Goal: Information Seeking & Learning: Learn about a topic

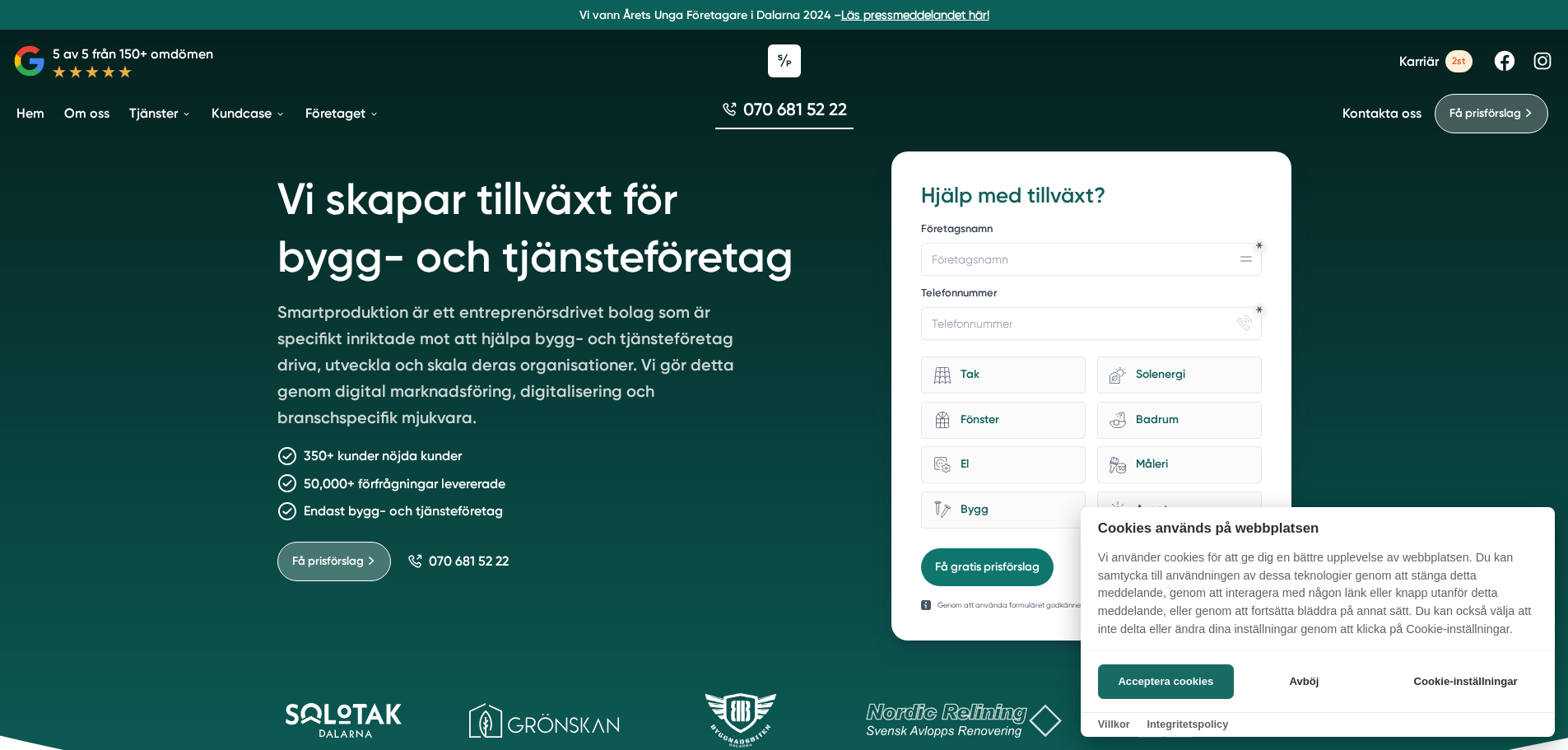
click at [892, 323] on div at bounding box center [784, 375] width 1568 height 750
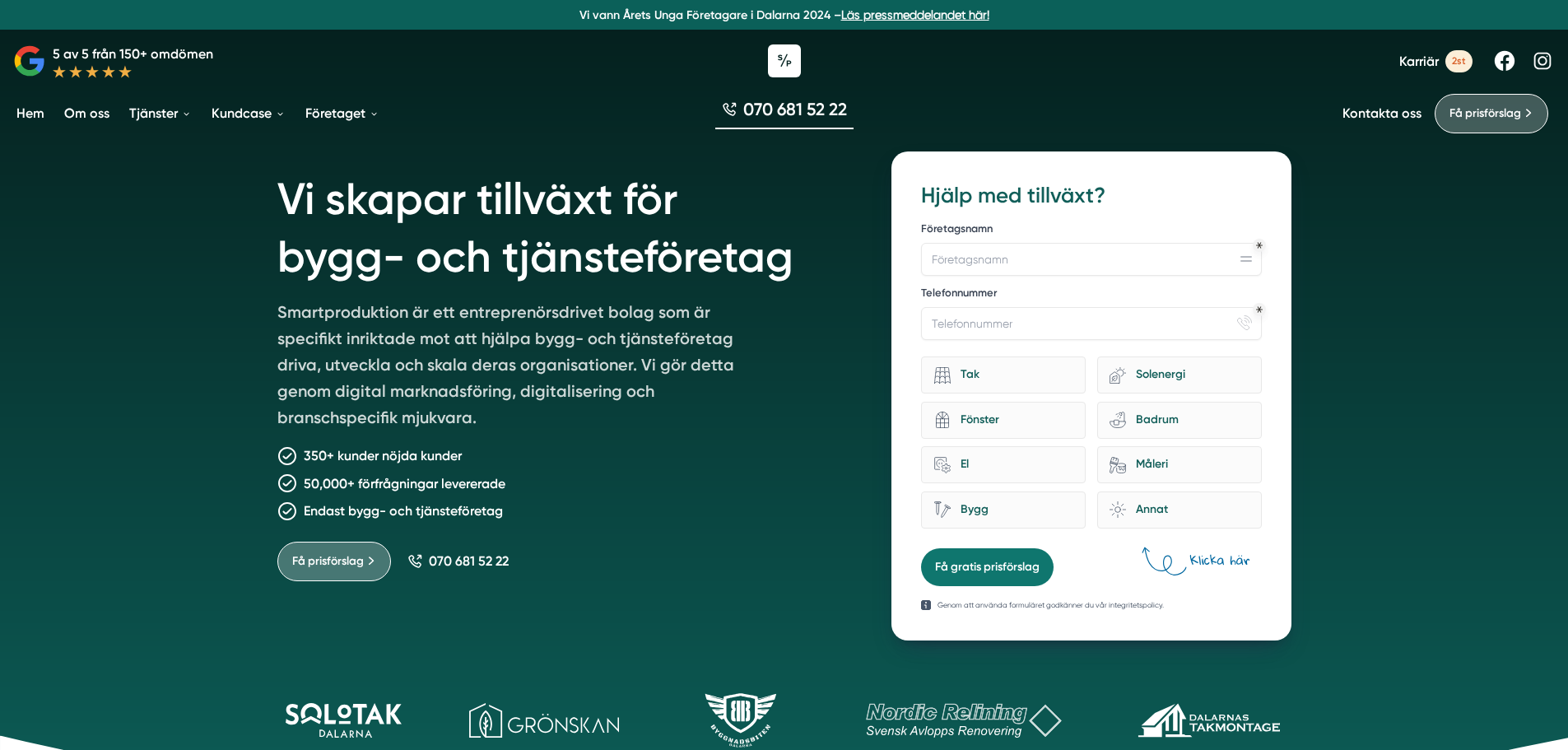
click at [639, 292] on h1 "Vi skapar tillväxt för bygg- och tjänsteföretag" at bounding box center [565, 224] width 575 height 147
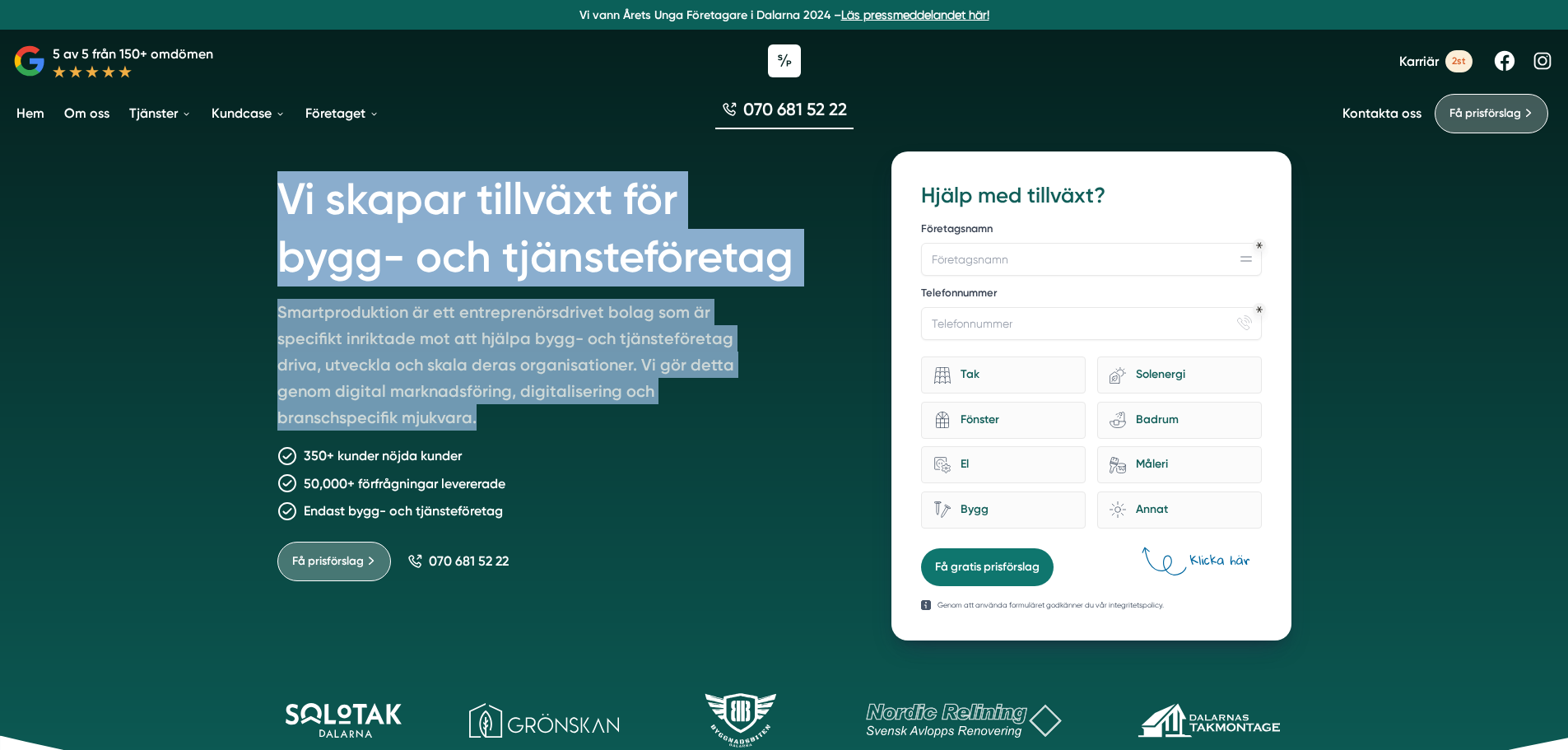
drag, startPoint x: 276, startPoint y: 182, endPoint x: 716, endPoint y: 429, distance: 504.6
click at [716, 429] on div "Vi skapar tillväxt för bygg- och tjänsteföretag Smartproduktion är ett entrepre…" at bounding box center [565, 396] width 575 height 489
click at [716, 429] on p "Smartproduktion är ett entreprenörsdrivet bolag som är specifikt inriktade mot …" at bounding box center [514, 368] width 474 height 138
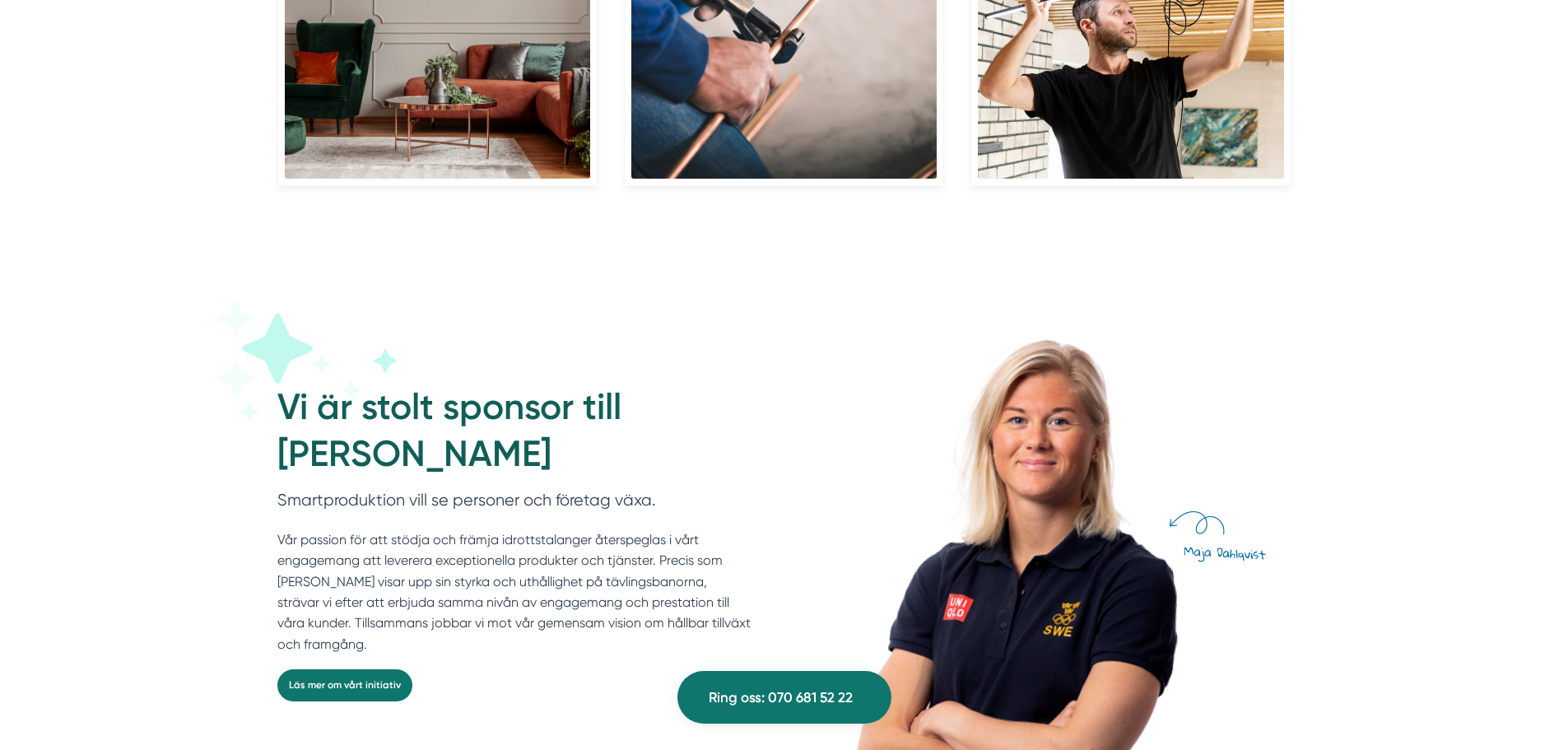
scroll to position [4254, 0]
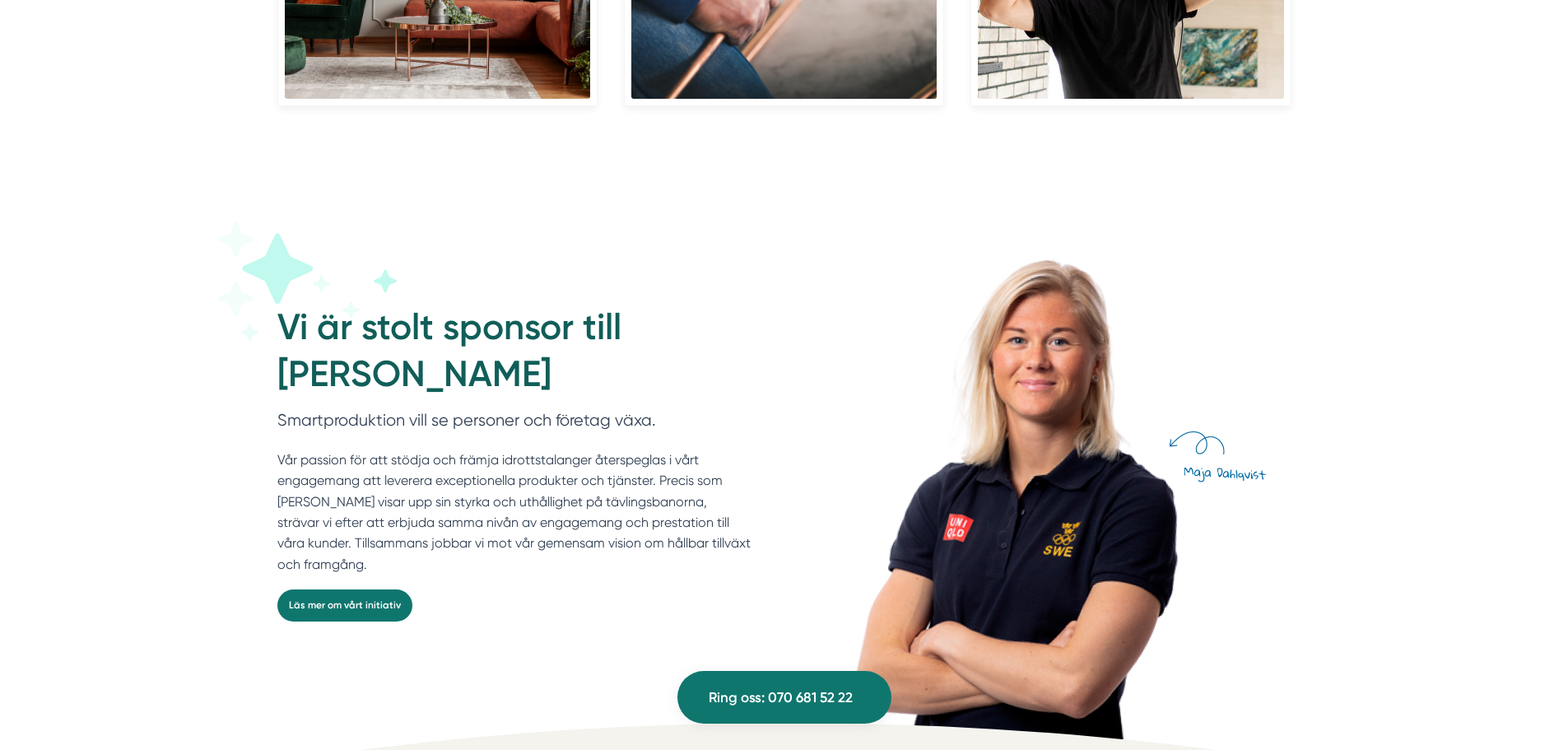
click at [1441, 464] on div "Vi är stolt sponsor till Maja Dahlqvist Smartproduktion vill se personer och fö…" at bounding box center [784, 443] width 1568 height 593
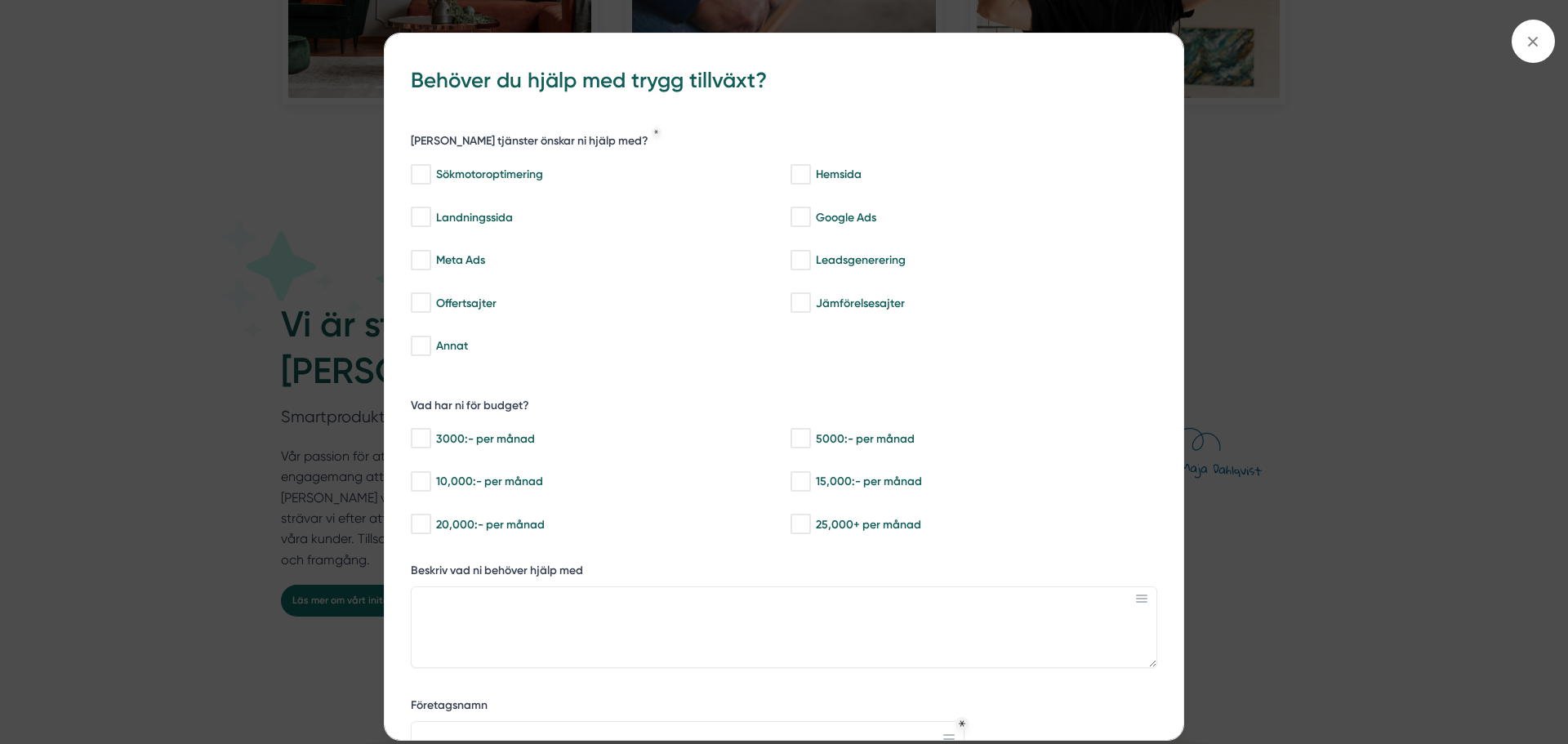
click at [1344, 495] on div "bbc9b822-b2c6-488a-ab3e-9a2d59e49c7c Behöver du hjälp med trygg tillväxt? Vilka…" at bounding box center [784, 372] width 1568 height 744
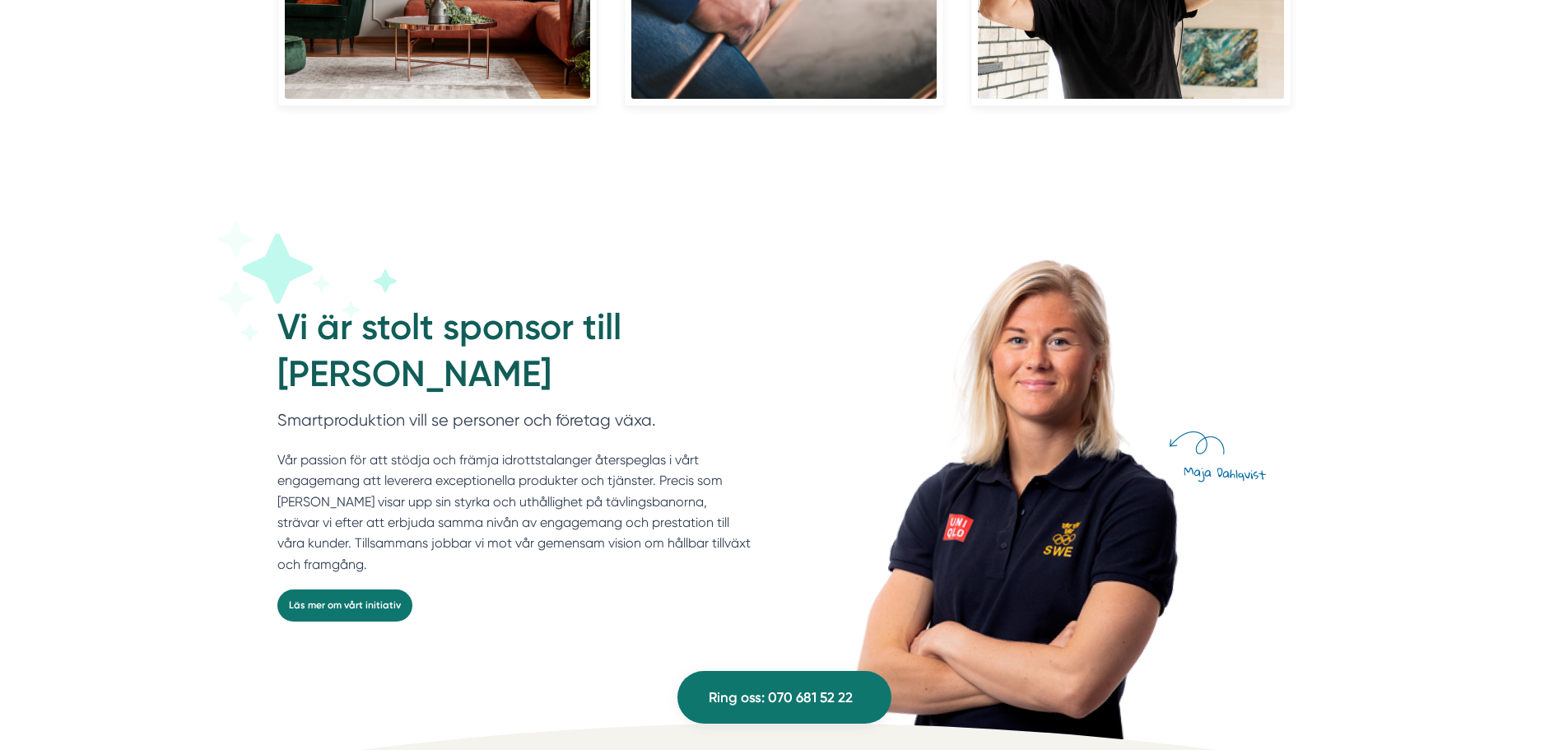
click at [1050, 559] on img at bounding box center [1044, 489] width 494 height 502
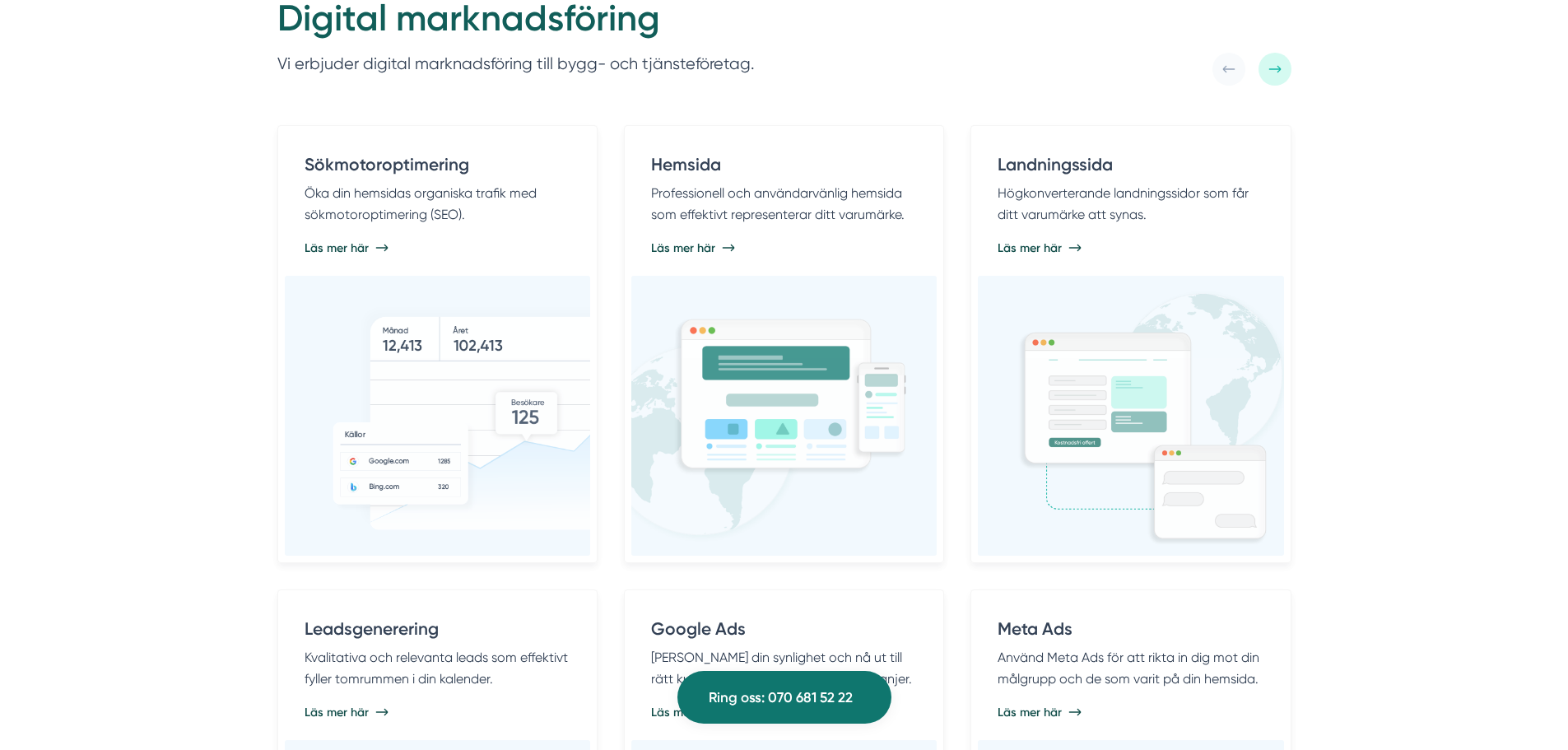
scroll to position [0, 0]
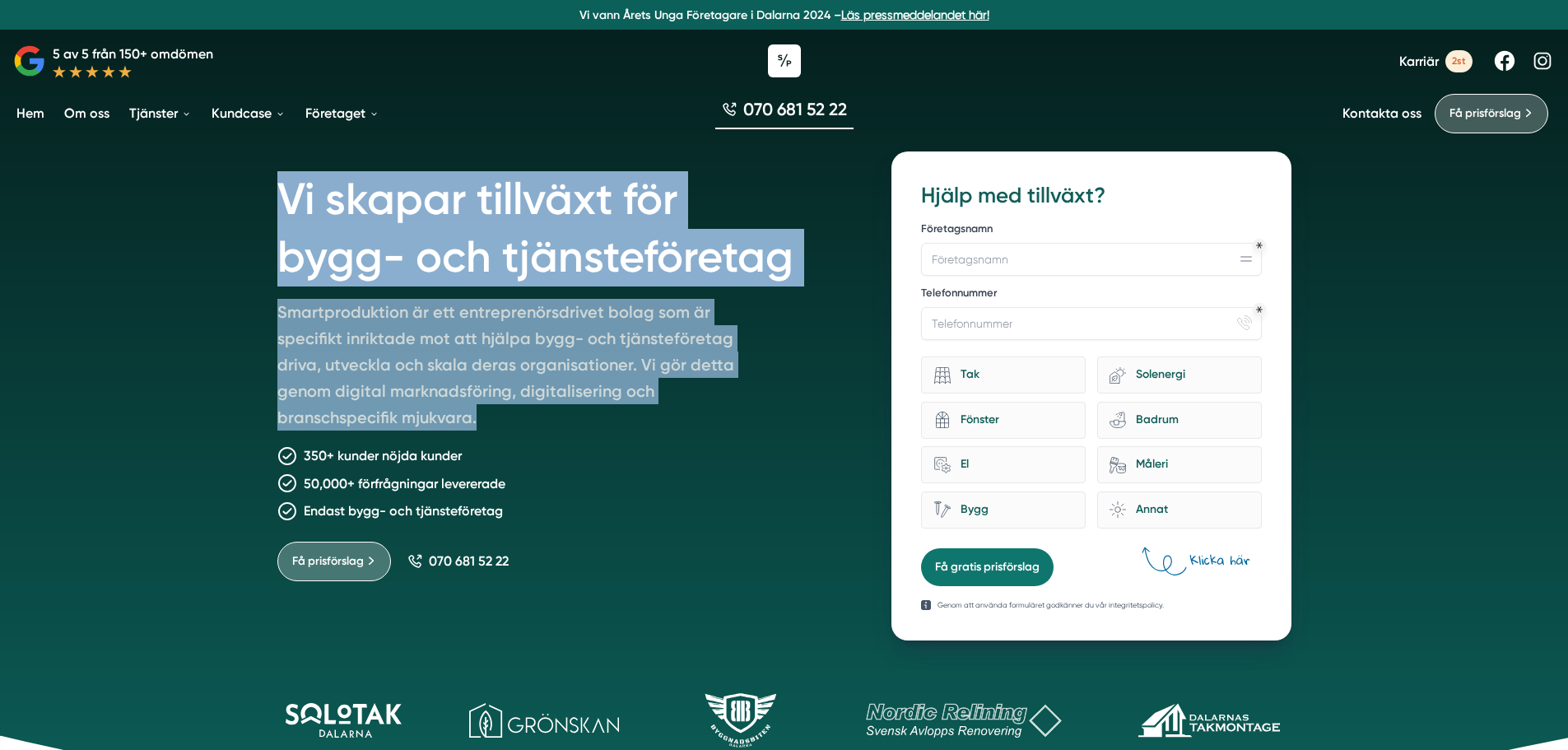
drag, startPoint x: 305, startPoint y: 204, endPoint x: 646, endPoint y: 410, distance: 398.4
click at [646, 410] on div "Vi skapar tillväxt för bygg- och tjänsteföretag Smartproduktion är ett entrepre…" at bounding box center [784, 413] width 1568 height 827
click at [644, 409] on p "Smartproduktion är ett entreprenörsdrivet bolag som är specifikt inriktade mot …" at bounding box center [514, 368] width 474 height 138
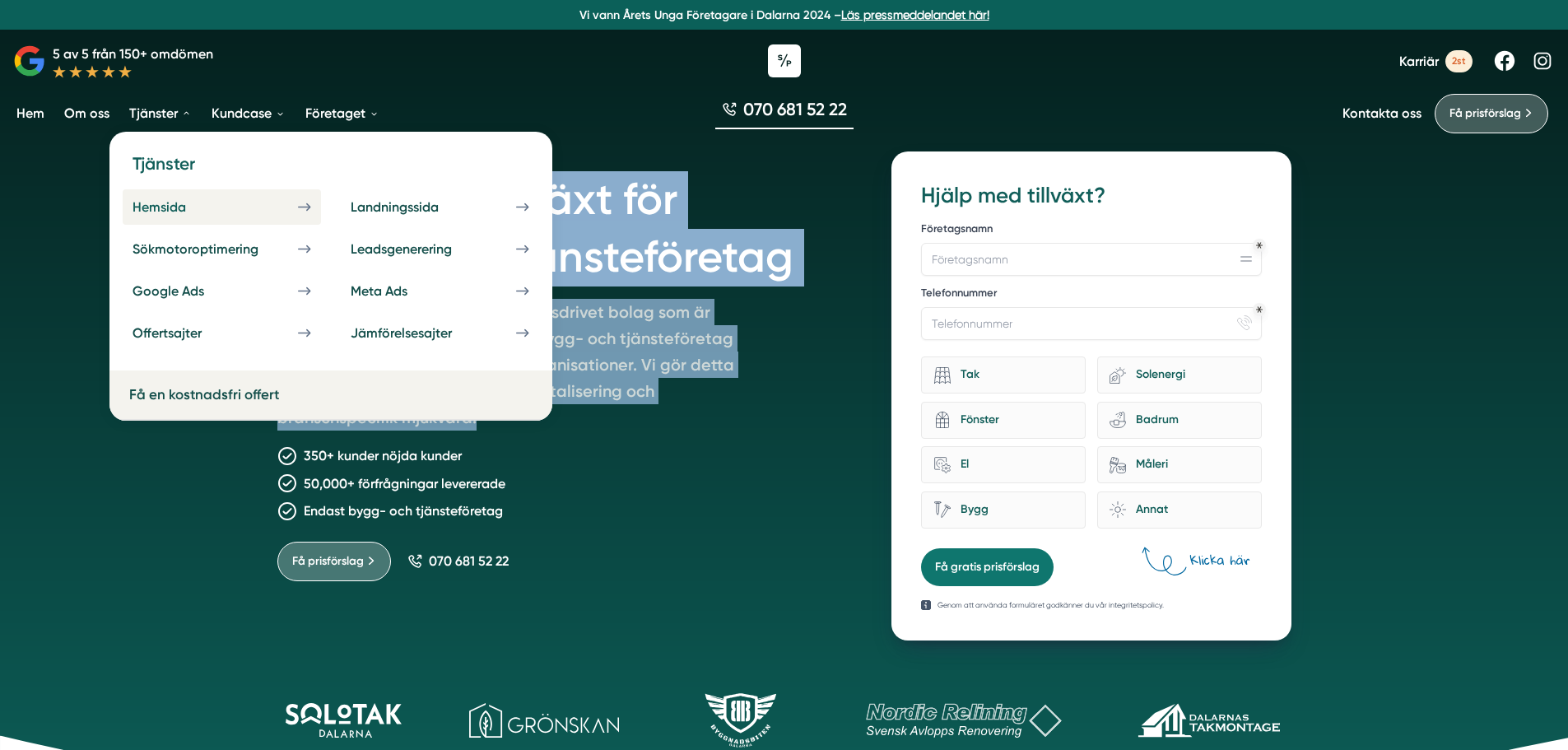
click at [185, 211] on div "Hemsida" at bounding box center [180, 207] width 93 height 16
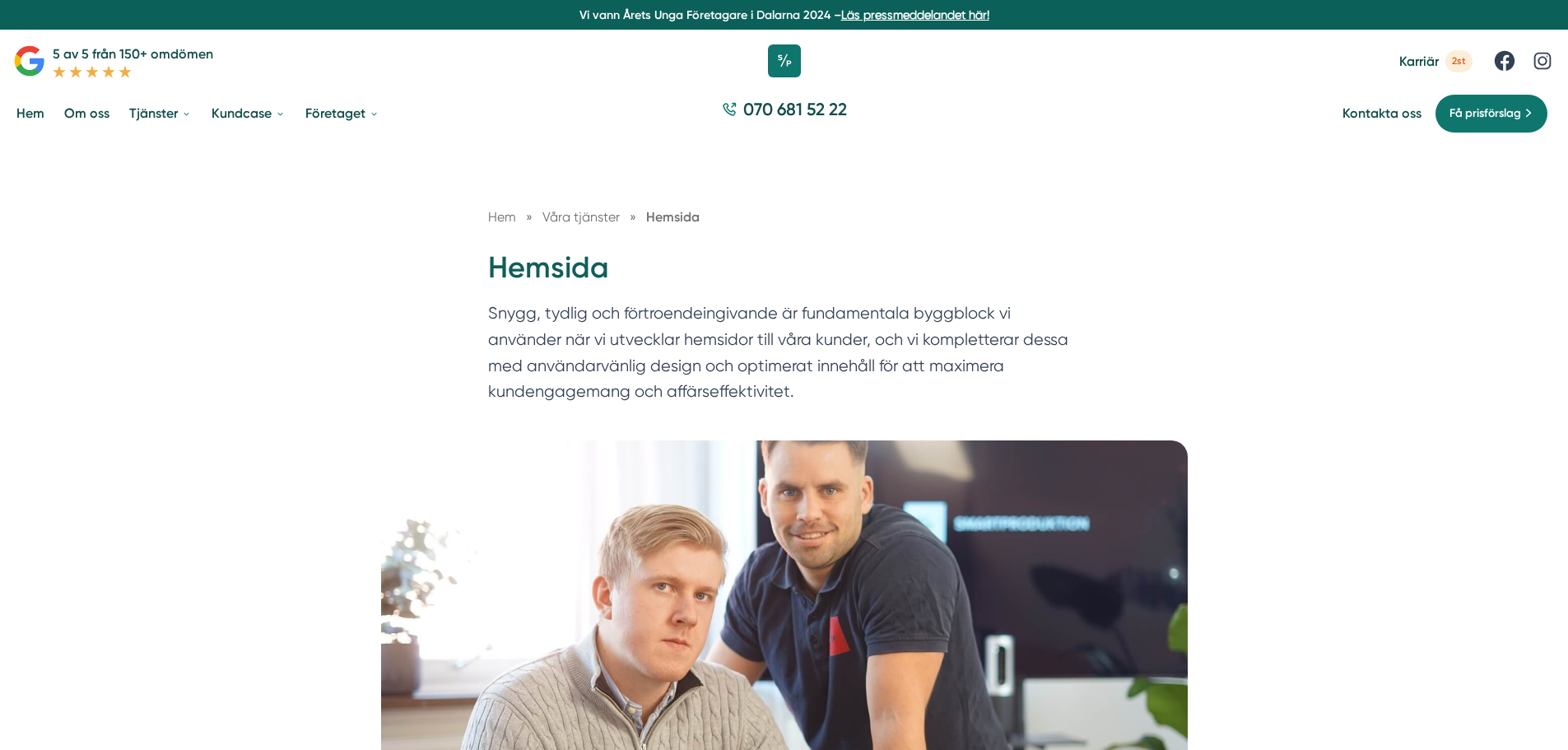
click at [1469, 62] on span "2st" at bounding box center [1458, 61] width 27 height 22
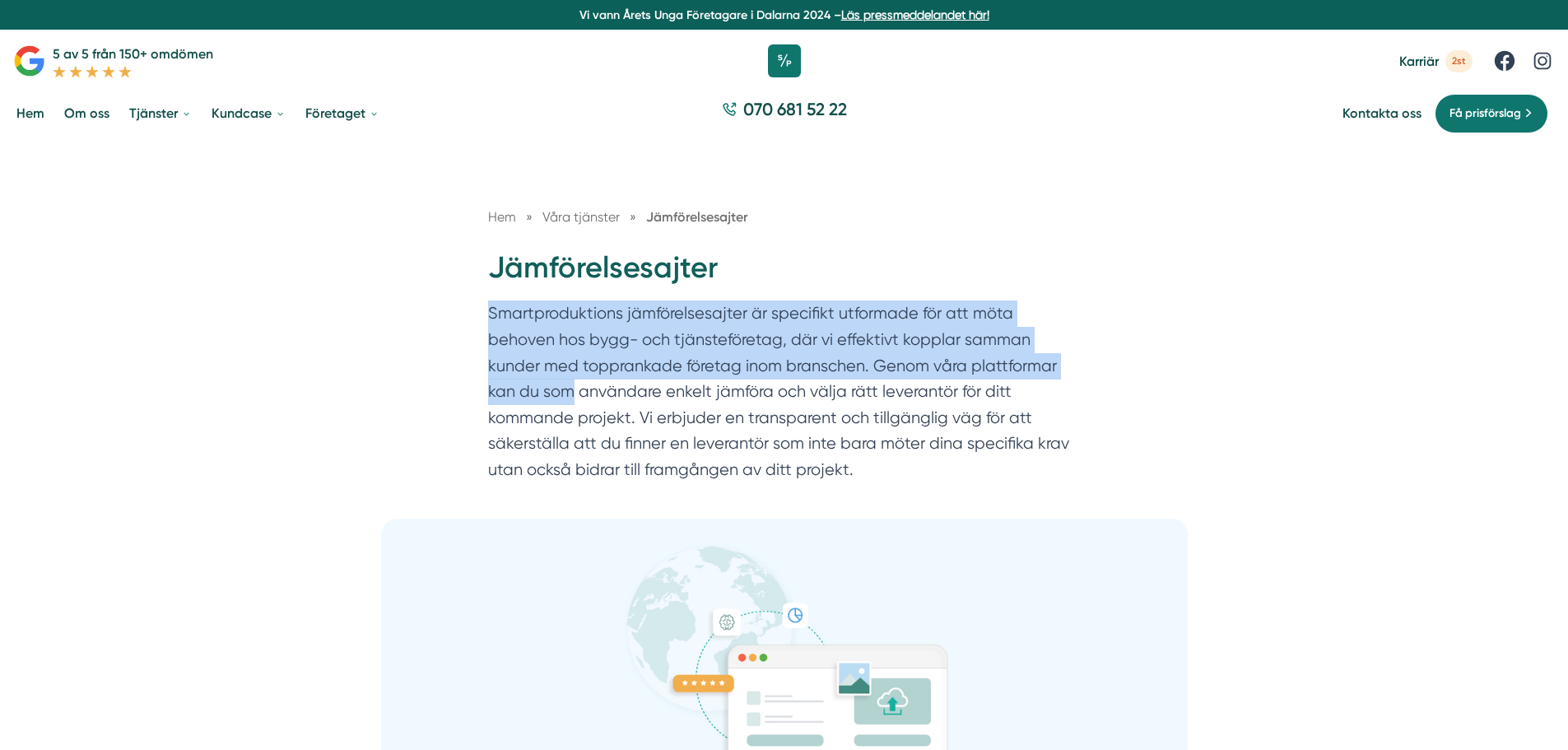
drag, startPoint x: 591, startPoint y: 330, endPoint x: 1125, endPoint y: 369, distance: 535.4
click at [1125, 369] on div "Hem » Våra tjänster » Jämförelsesajter Jämförelsesajter Smartproduktions jämför…" at bounding box center [784, 329] width 1568 height 378
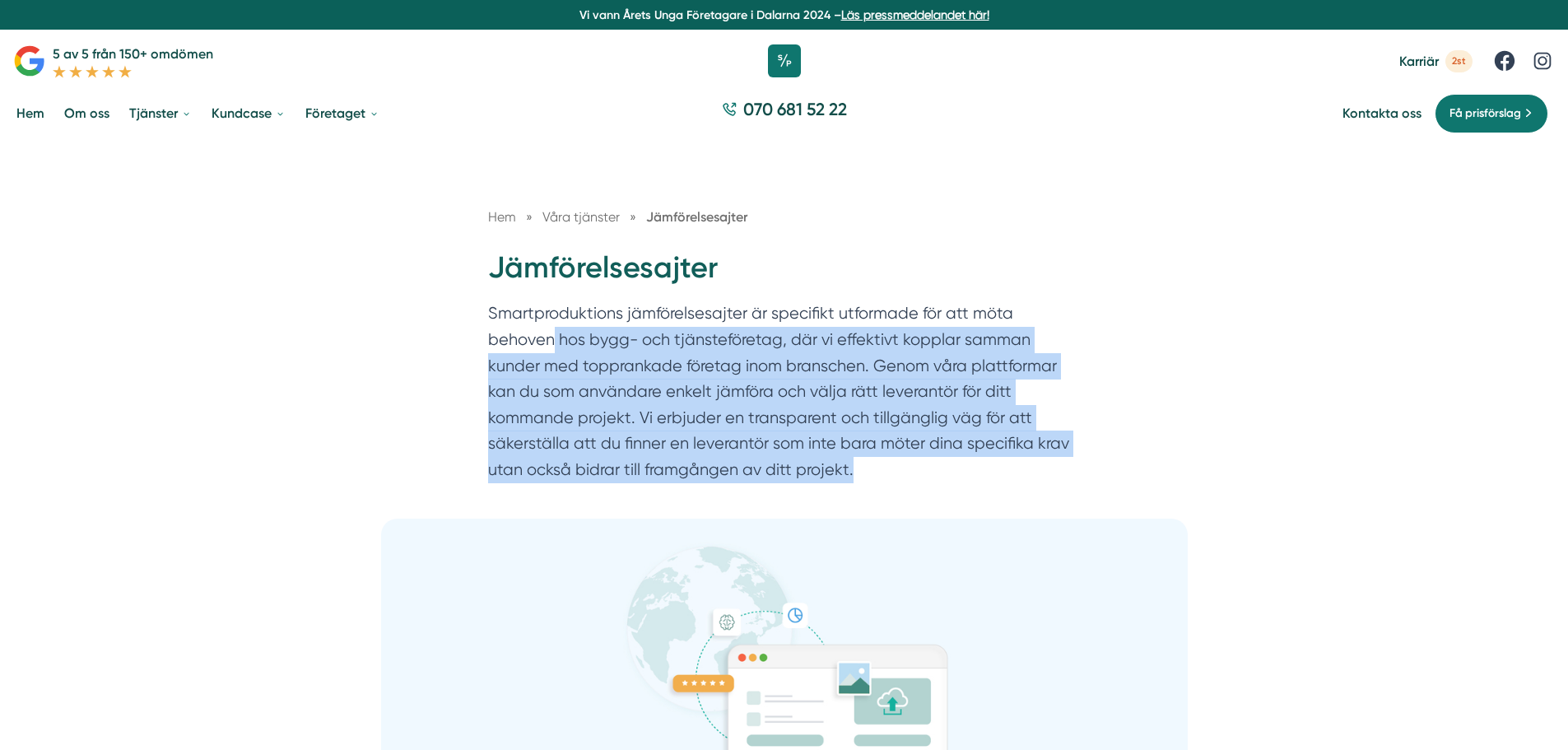
drag, startPoint x: 1110, startPoint y: 301, endPoint x: 1103, endPoint y: 467, distance: 166.1
click at [1103, 467] on div "Hem » Våra tjänster » Jämförelsesajter Jämförelsesajter Smartproduktions jämför…" at bounding box center [784, 329] width 1568 height 378
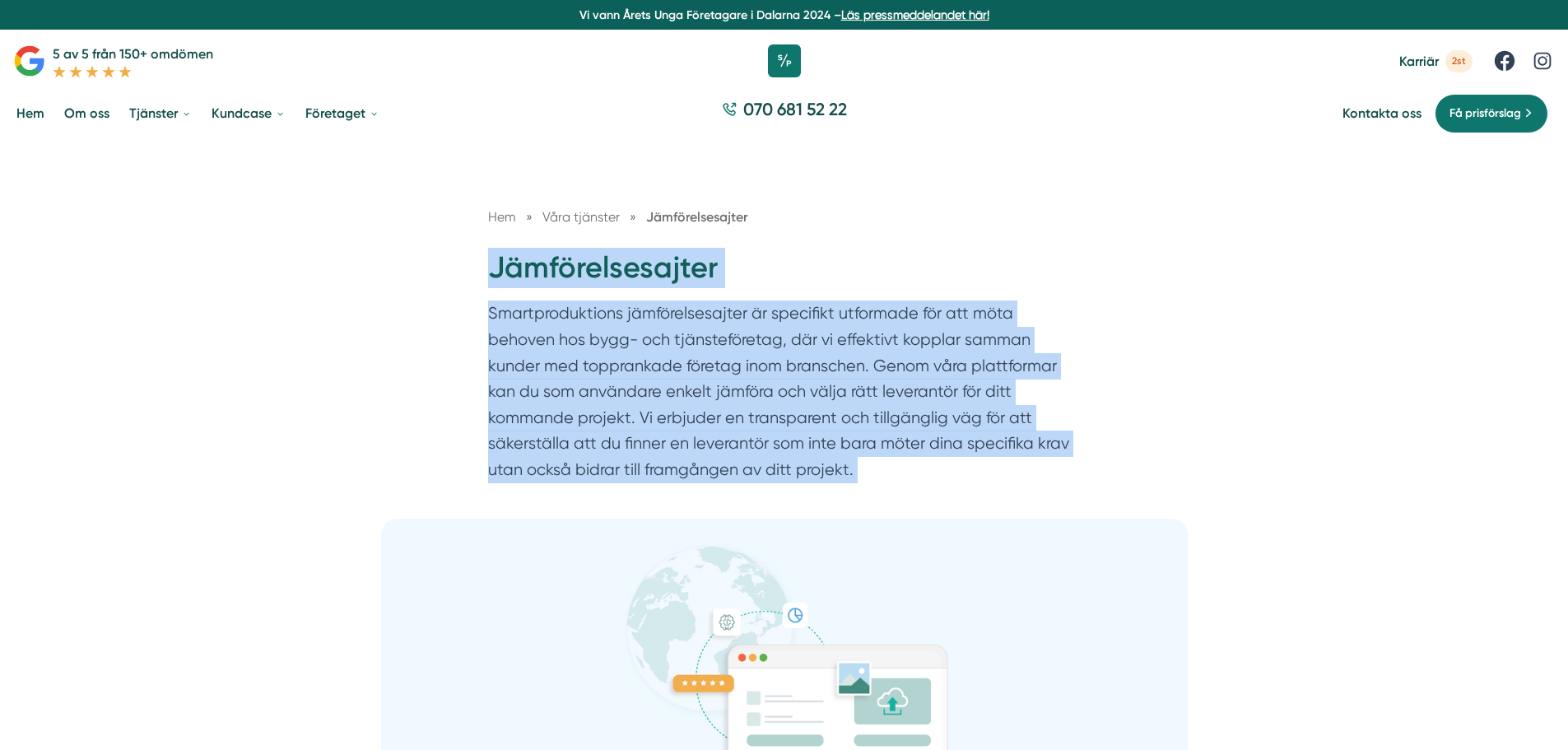
drag, startPoint x: 1103, startPoint y: 467, endPoint x: 366, endPoint y: 276, distance: 761.3
click at [366, 276] on div "Hem » Våra tjänster » Jämförelsesajter Jämförelsesajter Smartproduktions jämför…" at bounding box center [784, 329] width 1568 height 378
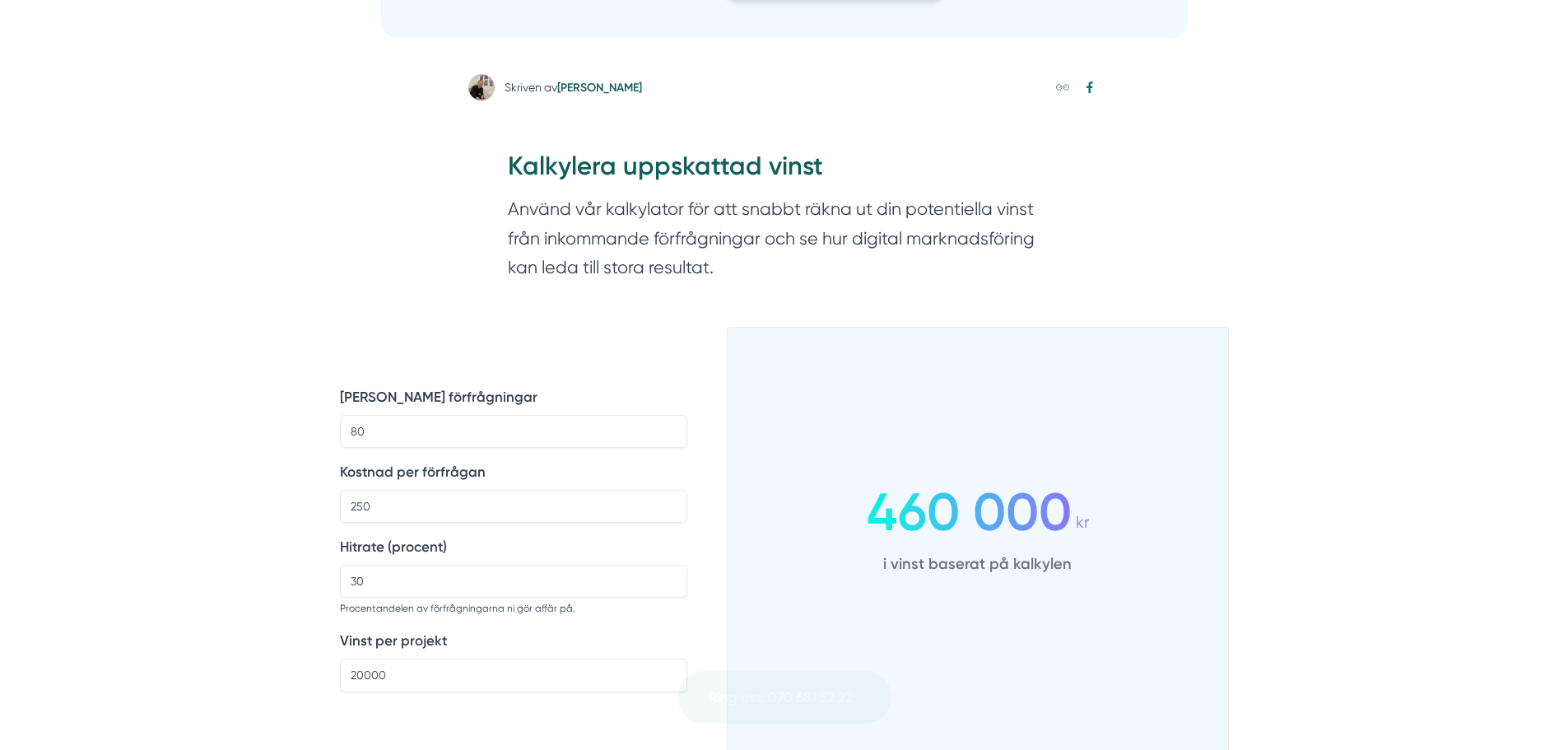
scroll to position [823, 0]
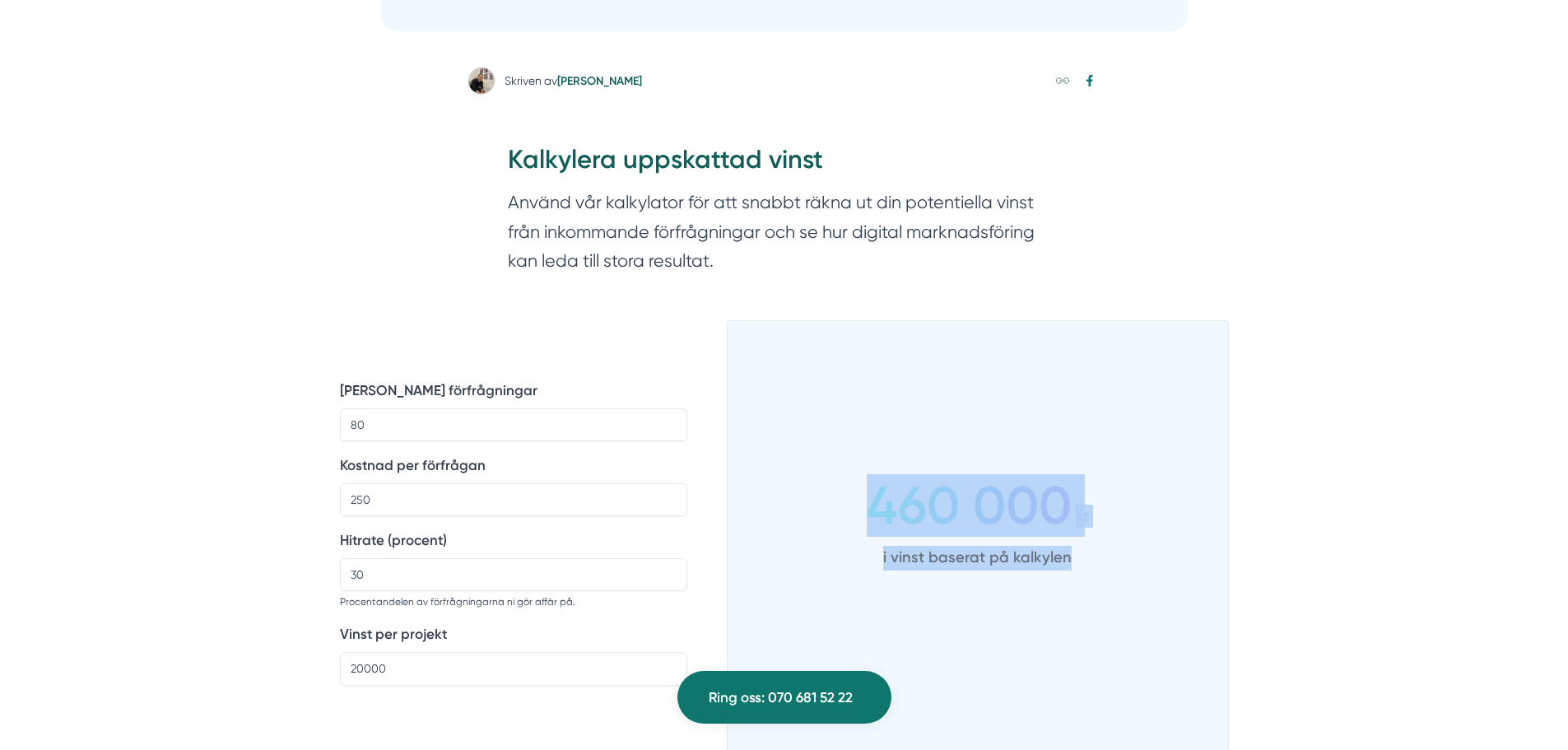
drag, startPoint x: 1095, startPoint y: 543, endPoint x: 767, endPoint y: 440, distance: 343.8
click at [767, 440] on div "460 000 kr i vinst baserat på kalkylen" at bounding box center [978, 526] width 501 height 371
drag, startPoint x: 767, startPoint y: 440, endPoint x: 1147, endPoint y: 551, distance: 395.9
click at [1147, 551] on div "460 000 kr i vinst baserat på kalkylen" at bounding box center [978, 526] width 501 height 371
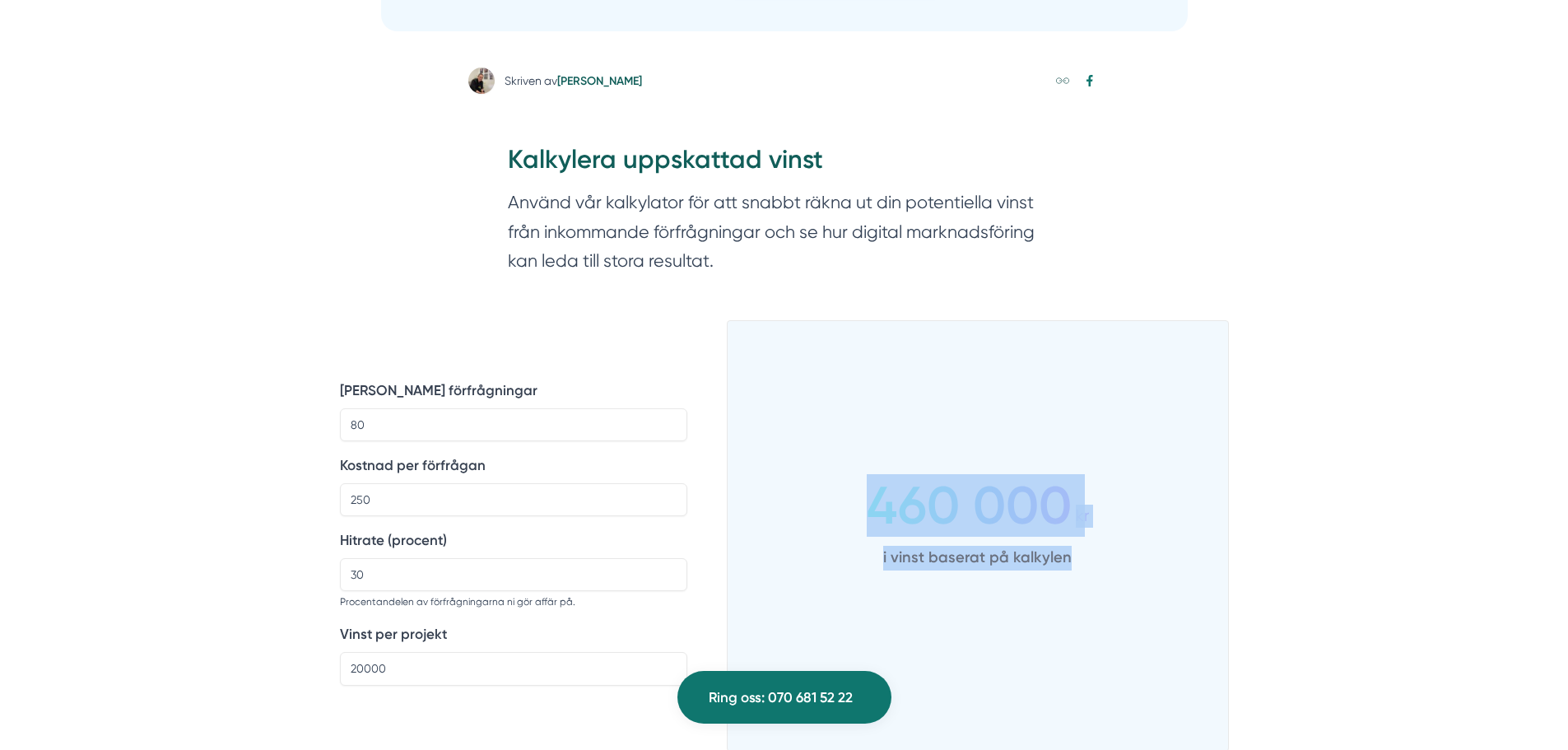
click at [1147, 551] on div "460 000 kr i vinst baserat på kalkylen" at bounding box center [978, 526] width 501 height 371
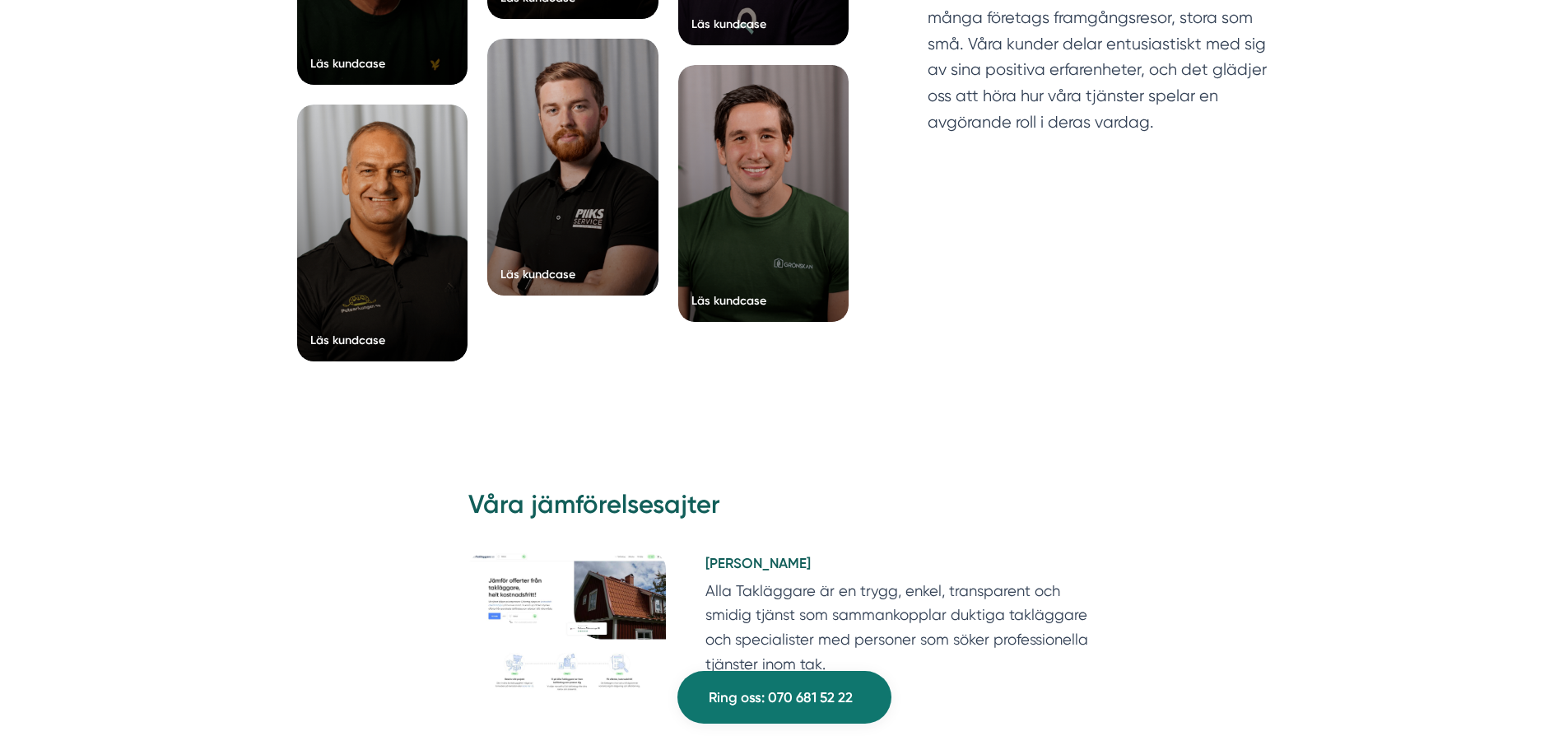
scroll to position [3156, 0]
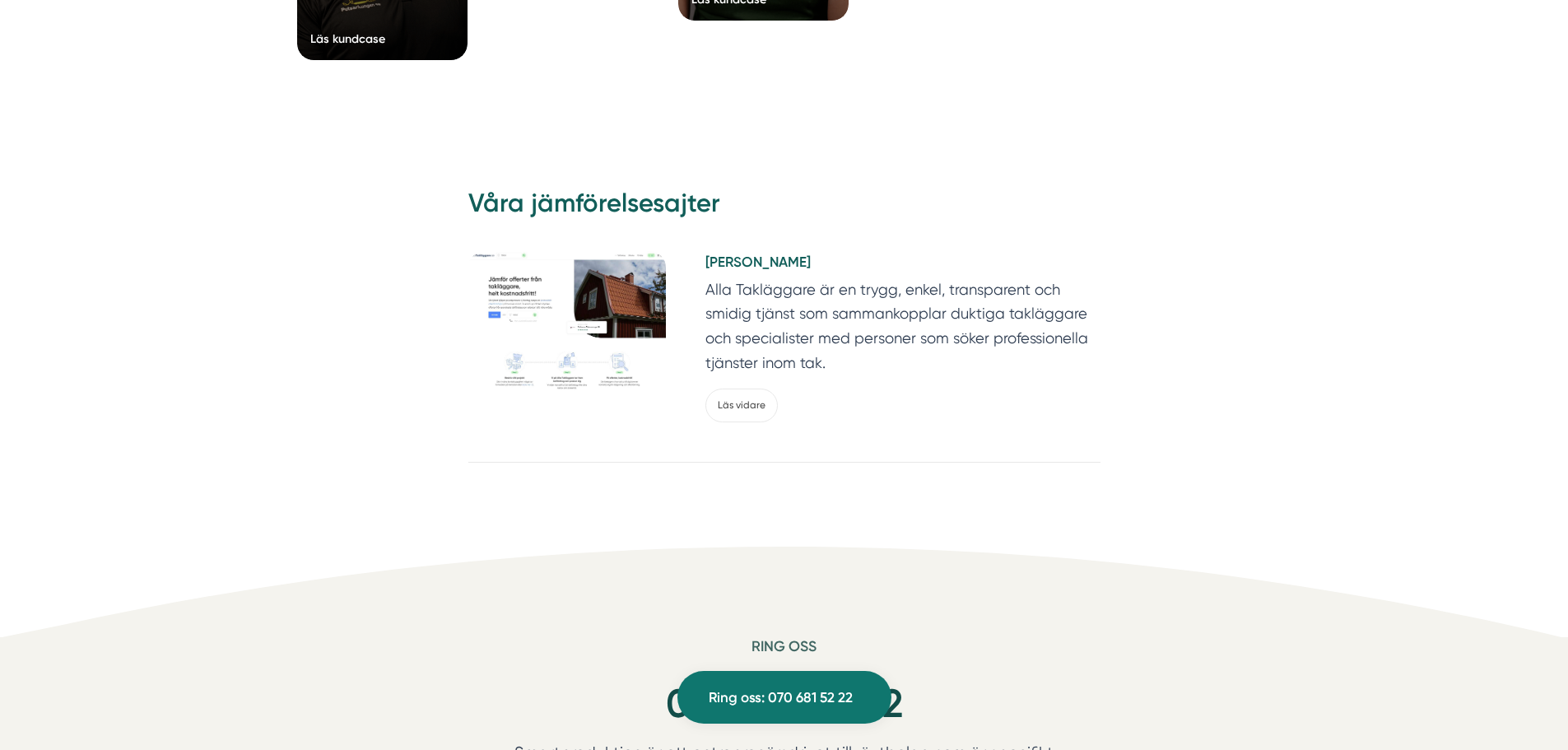
click at [726, 264] on h5 "Alla Takläggare" at bounding box center [903, 264] width 395 height 26
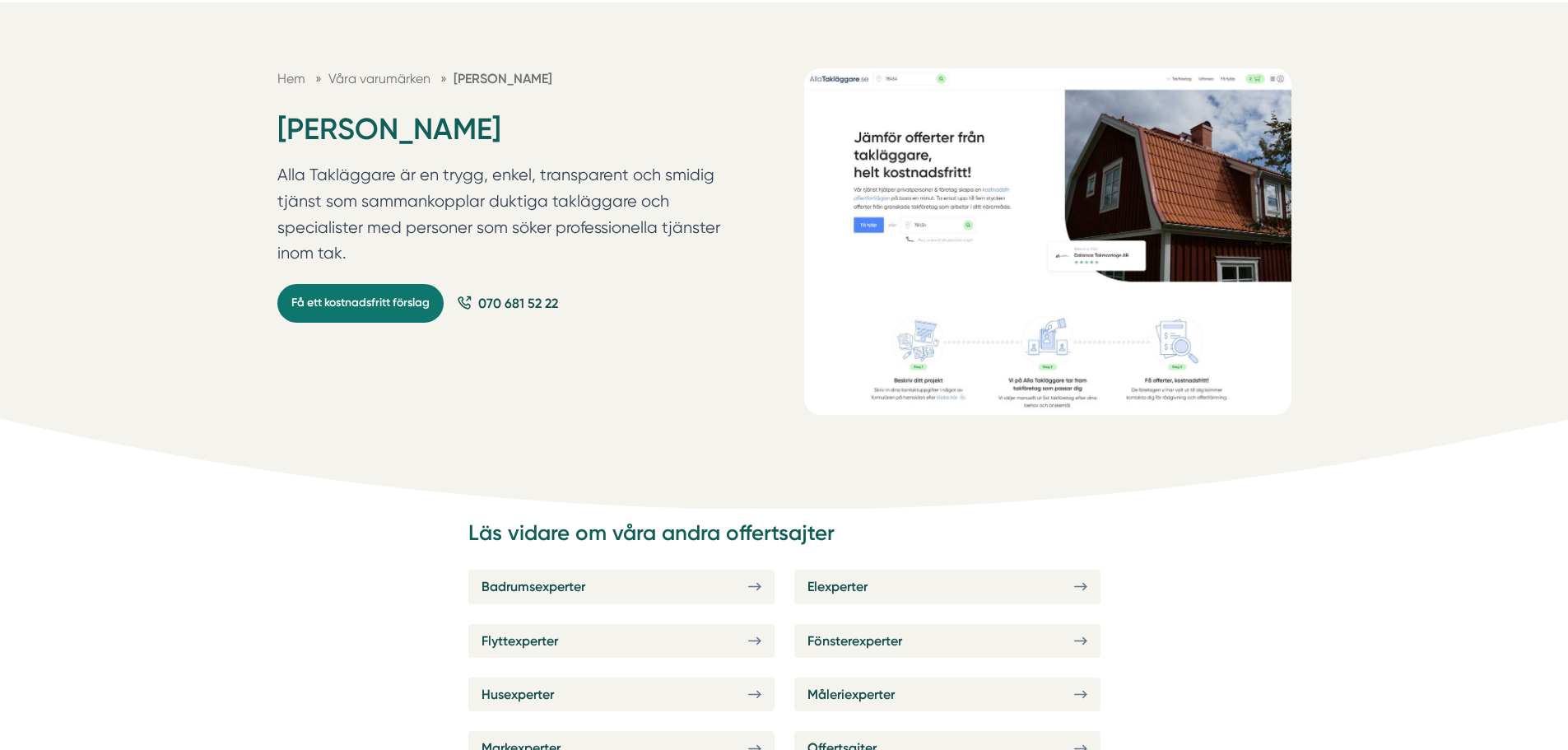
scroll to position [137, 0]
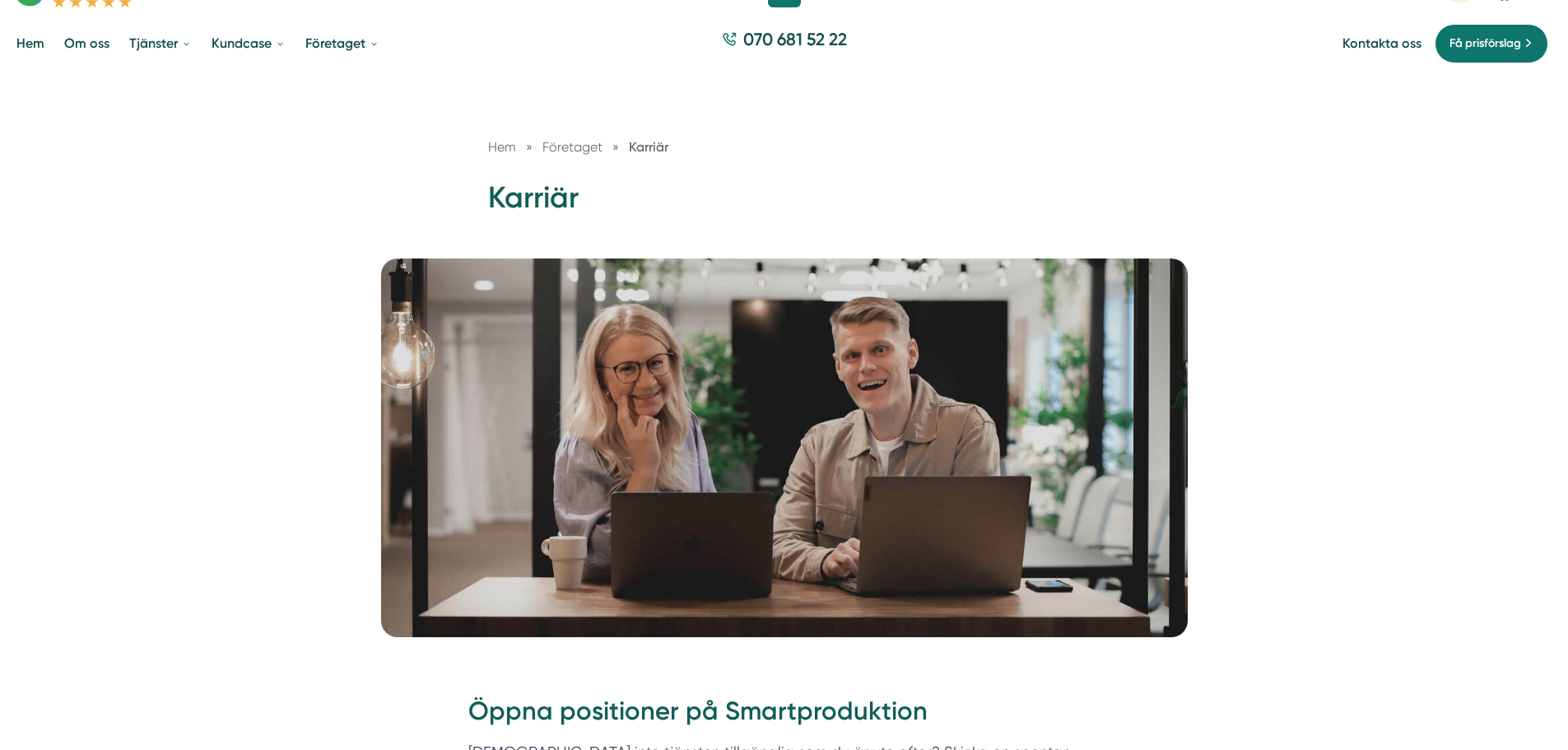
scroll to position [274, 0]
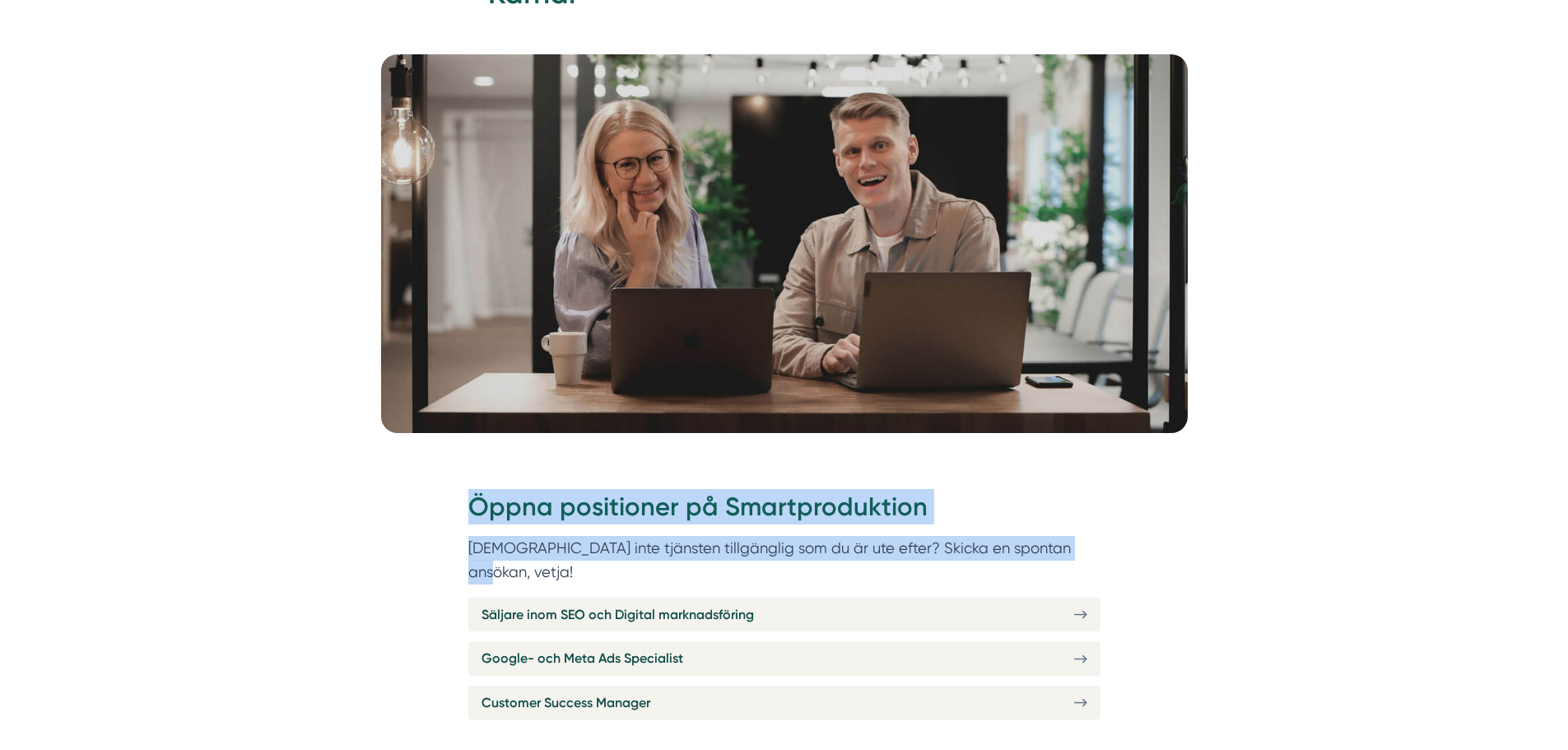
drag, startPoint x: 458, startPoint y: 505, endPoint x: 1103, endPoint y: 553, distance: 646.8
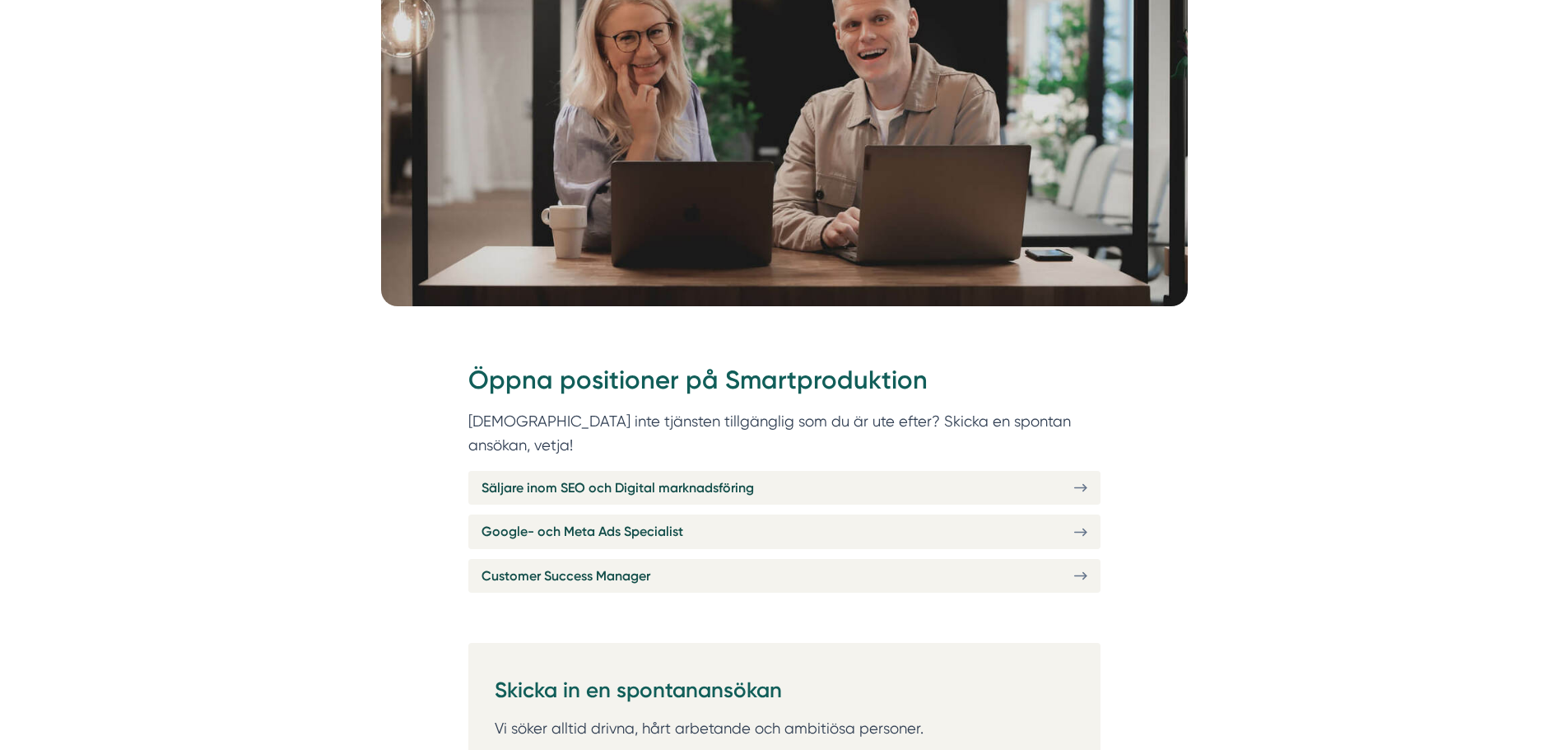
scroll to position [412, 0]
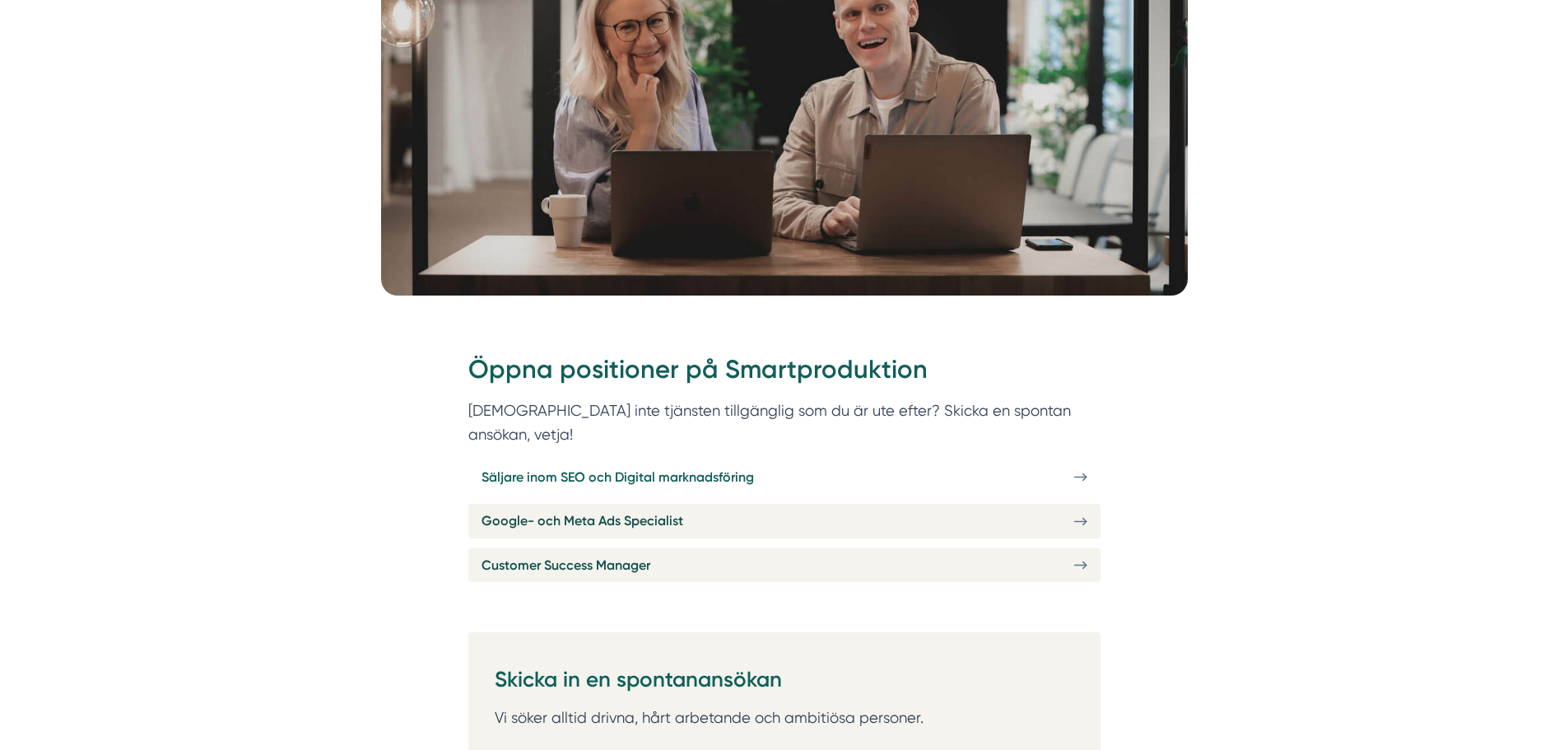
click at [744, 467] on span "Säljare inom SEO och Digital marknadsföring" at bounding box center [618, 476] width 273 height 20
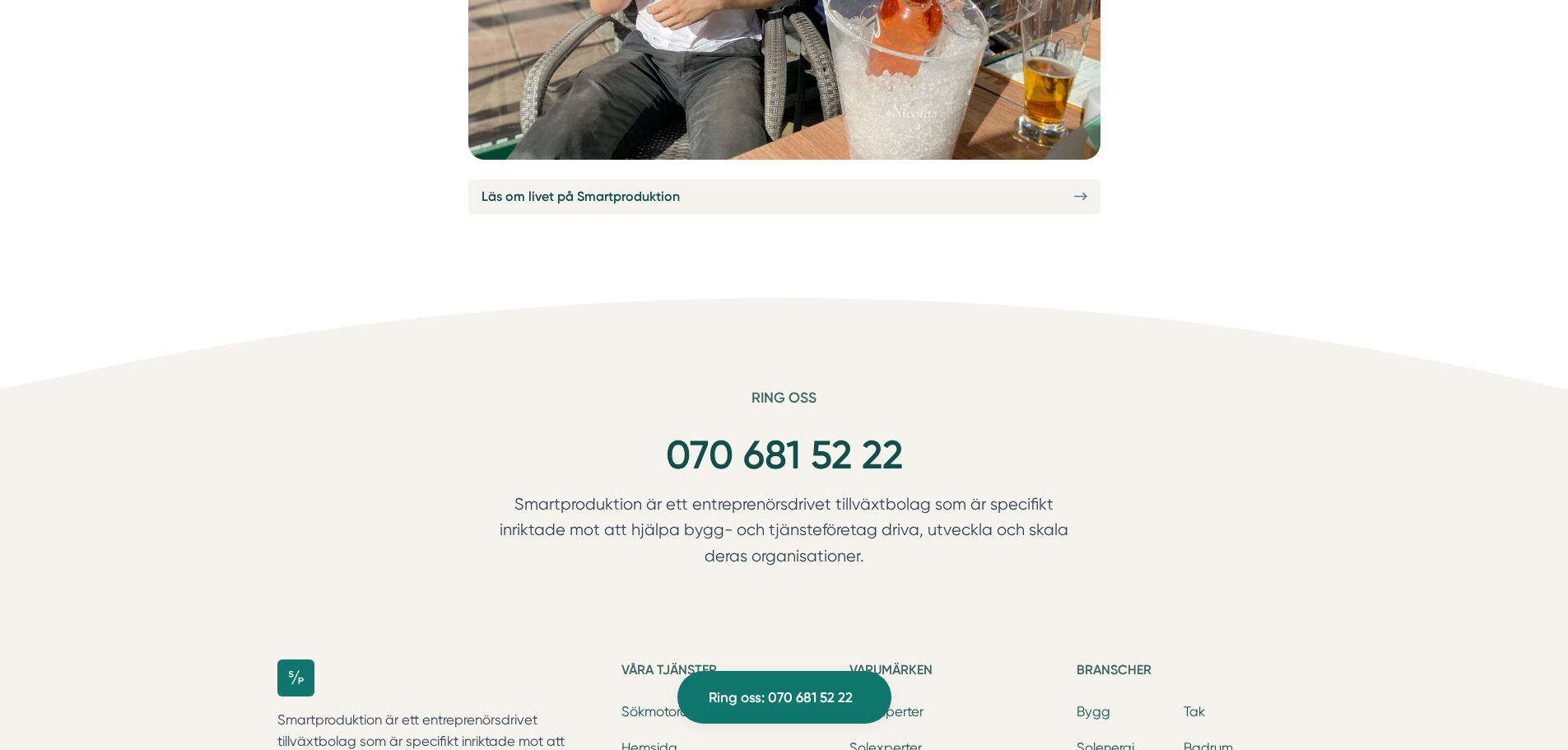
scroll to position [6312, 0]
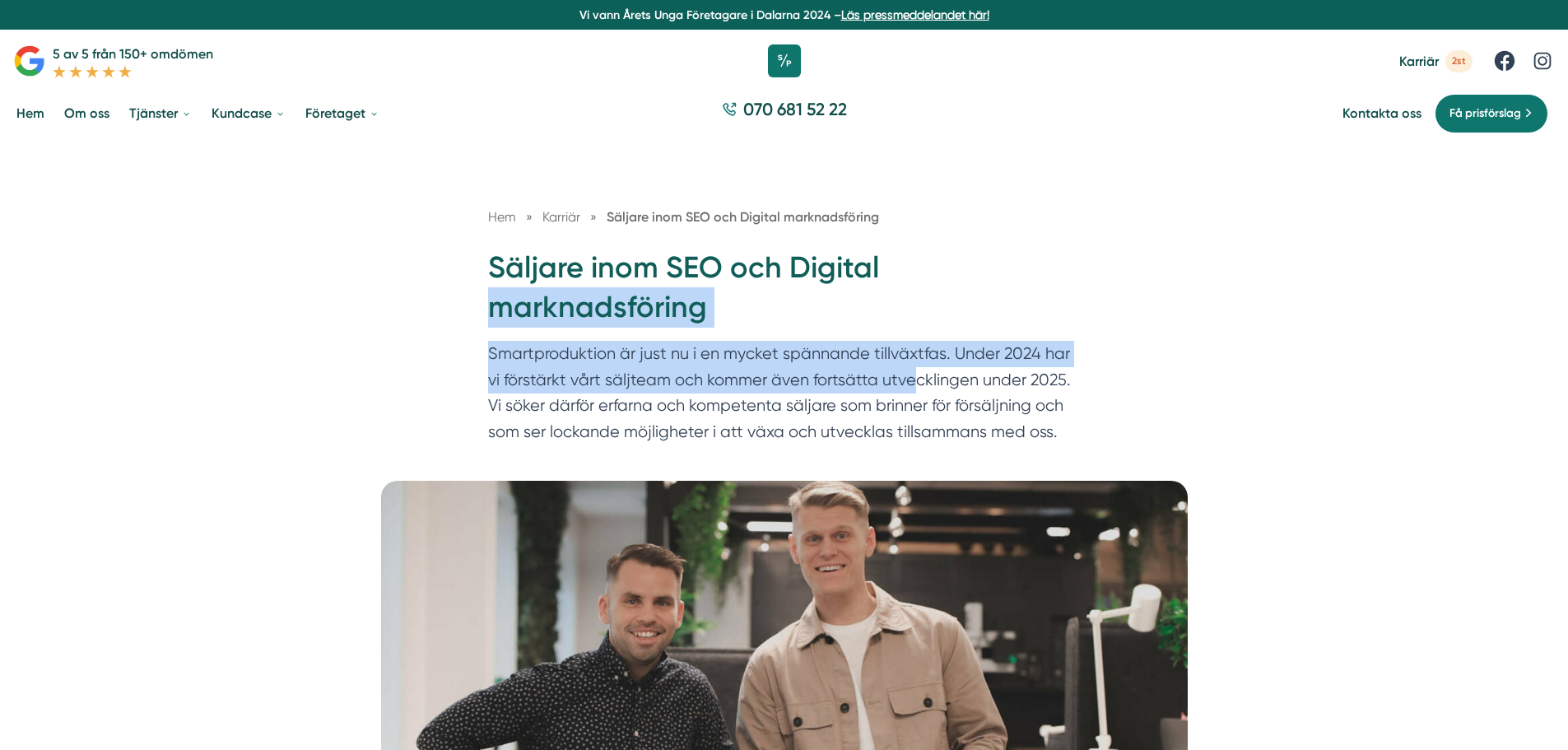
drag, startPoint x: 440, startPoint y: 339, endPoint x: 909, endPoint y: 367, distance: 469.8
click at [909, 367] on div "Hem » [GEOGRAPHIC_DATA] » Säljare inom SEO och Digital marknadsföring Säljare i…" at bounding box center [784, 311] width 1568 height 340
click at [909, 367] on p "Smartproduktion är just nu i en mycket spännande tillväxtfas. Under 2024 har vi…" at bounding box center [784, 396] width 592 height 112
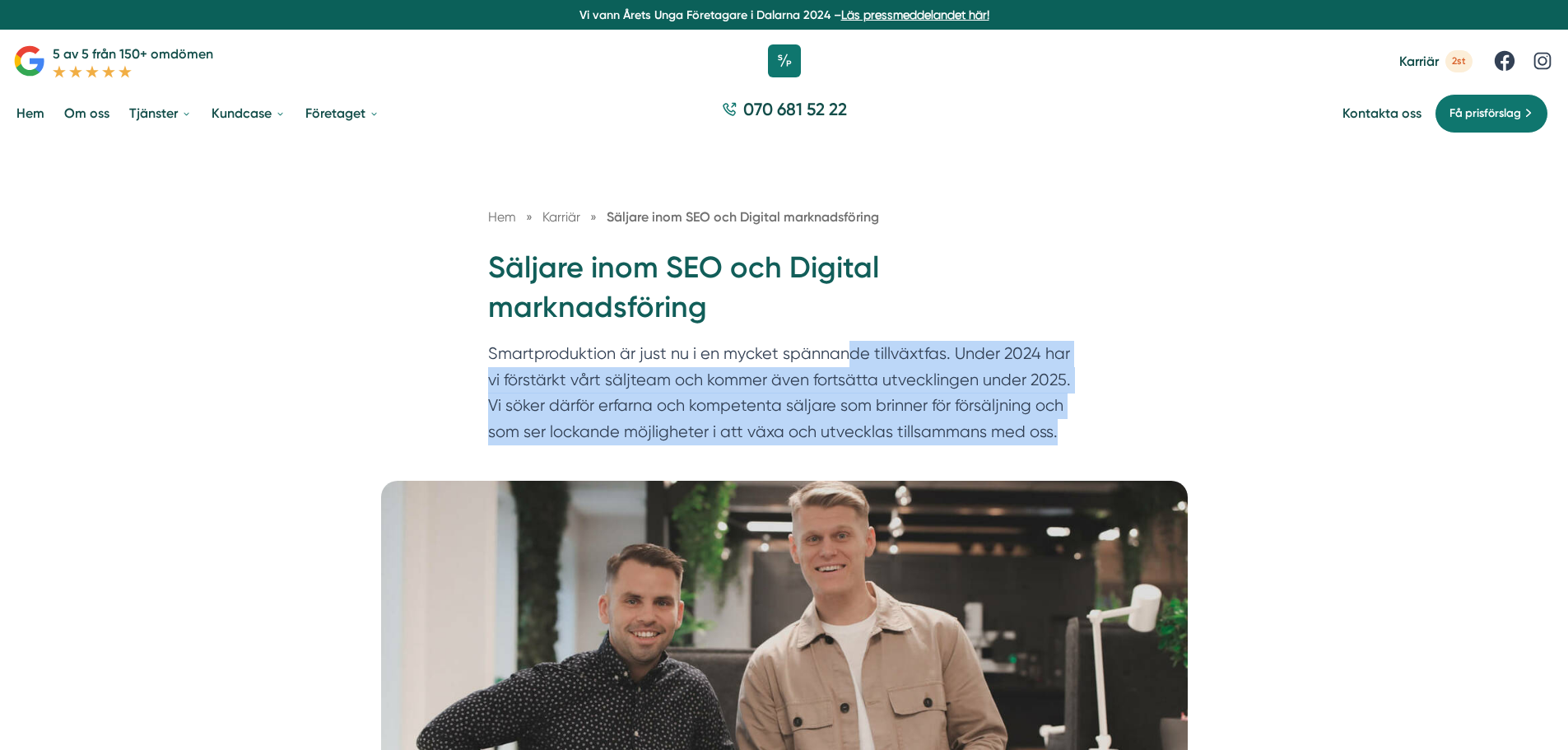
drag, startPoint x: 897, startPoint y: 357, endPoint x: 1094, endPoint y: 440, distance: 213.8
click at [1094, 440] on div "Hem » [GEOGRAPHIC_DATA] » Säljare inom SEO och Digital marknadsföring Säljare i…" at bounding box center [784, 330] width 632 height 246
click at [1095, 440] on div "Hem » [GEOGRAPHIC_DATA] » Säljare inom SEO och Digital marknadsföring Säljare i…" at bounding box center [784, 330] width 632 height 246
click at [1116, 437] on div "Hem » [GEOGRAPHIC_DATA] » Säljare inom SEO och Digital marknadsföring Säljare i…" at bounding box center [784, 311] width 1568 height 340
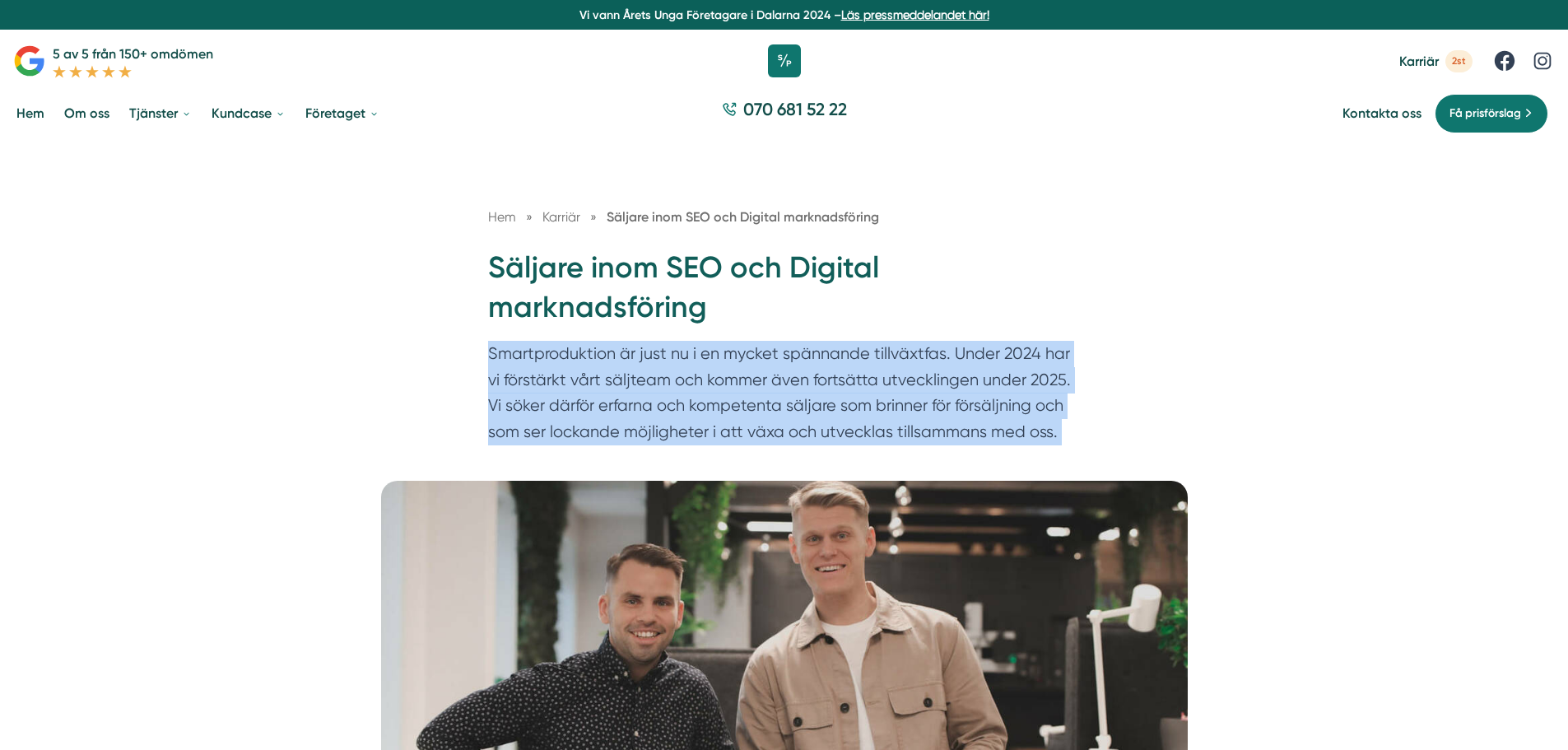
drag, startPoint x: 1117, startPoint y: 437, endPoint x: 375, endPoint y: 350, distance: 747.1
click at [375, 350] on div "Hem » [GEOGRAPHIC_DATA] » Säljare inom SEO och Digital marknadsföring Säljare i…" at bounding box center [784, 311] width 1568 height 340
drag, startPoint x: 809, startPoint y: 404, endPoint x: 1188, endPoint y: 452, distance: 382.0
click at [1188, 452] on div "Hem » [GEOGRAPHIC_DATA] » Säljare inom SEO och Digital marknadsföring Säljare i…" at bounding box center [784, 311] width 1568 height 340
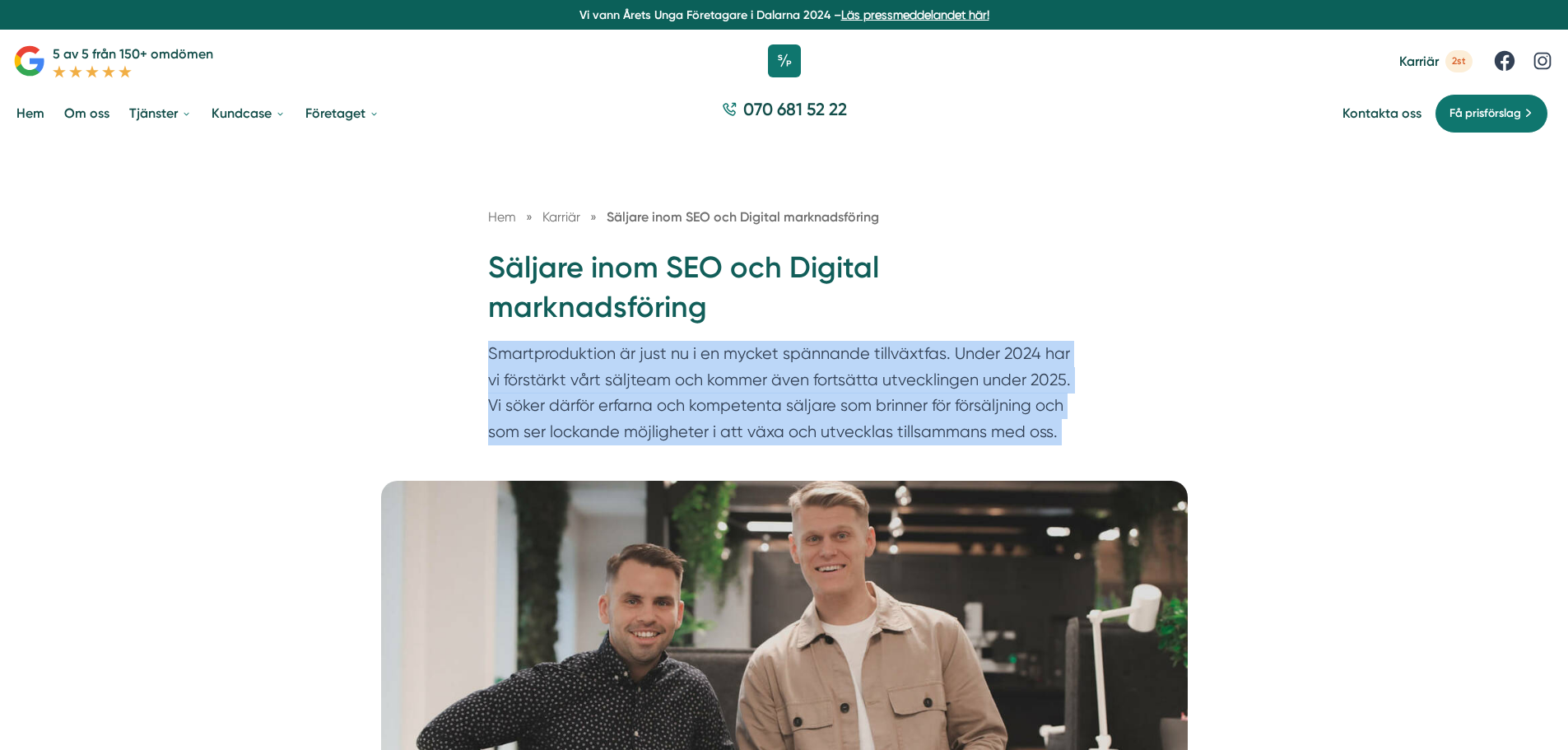
click at [1188, 452] on div "Hem » [GEOGRAPHIC_DATA] » Säljare inom SEO och Digital marknadsföring Säljare i…" at bounding box center [784, 311] width 1568 height 340
drag, startPoint x: 1164, startPoint y: 445, endPoint x: 260, endPoint y: 321, distance: 912.5
click at [260, 321] on div "Hem » [GEOGRAPHIC_DATA] » Säljare inom SEO och Digital marknadsföring Säljare i…" at bounding box center [784, 311] width 1568 height 340
